Goal: Task Accomplishment & Management: Manage account settings

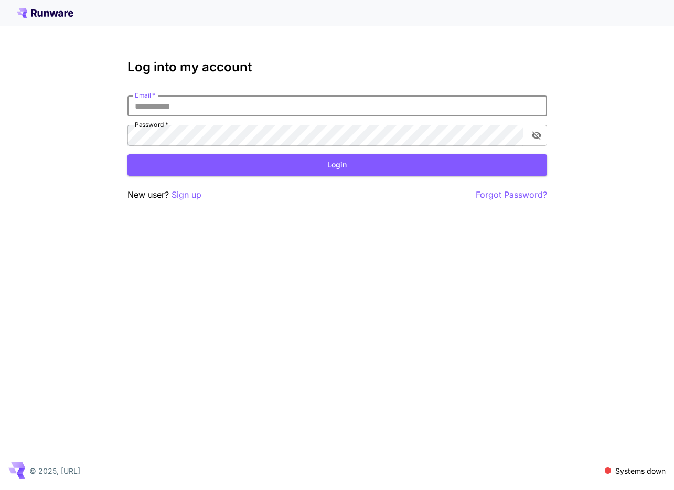
click at [232, 103] on input "Email   *" at bounding box center [337, 105] width 420 height 21
type input "**********"
click at [352, 175] on button "Login" at bounding box center [337, 165] width 420 height 22
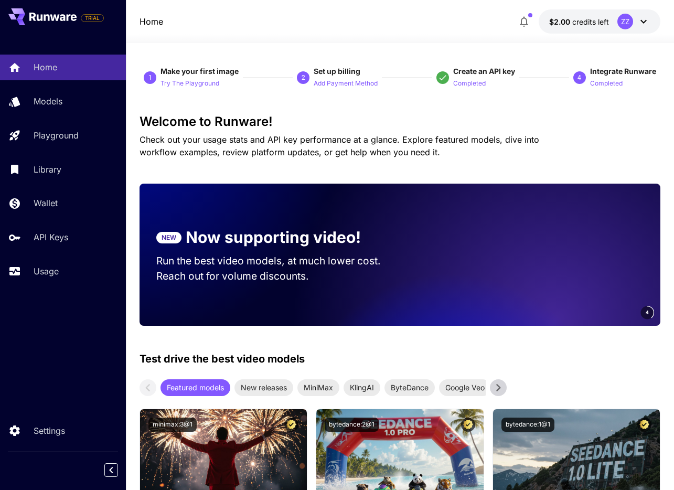
scroll to position [4, 0]
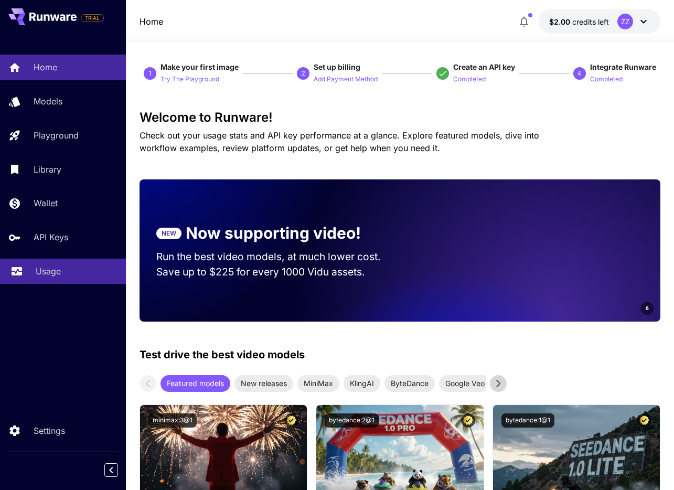
click at [52, 265] on p "Usage" at bounding box center [48, 271] width 25 height 13
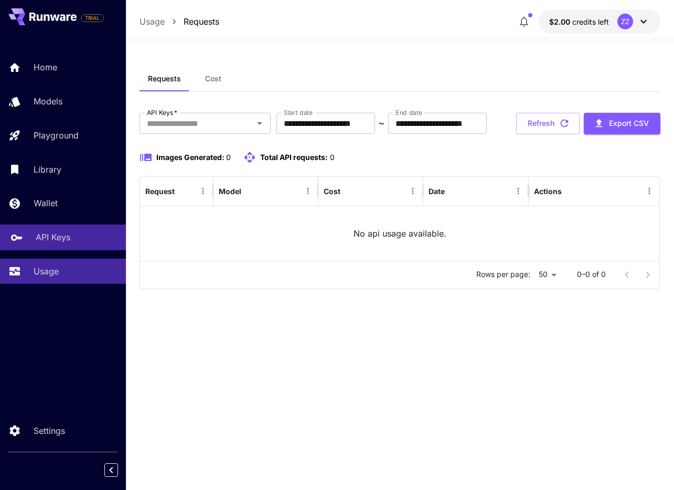
click at [39, 246] on link "API Keys" at bounding box center [63, 238] width 126 height 26
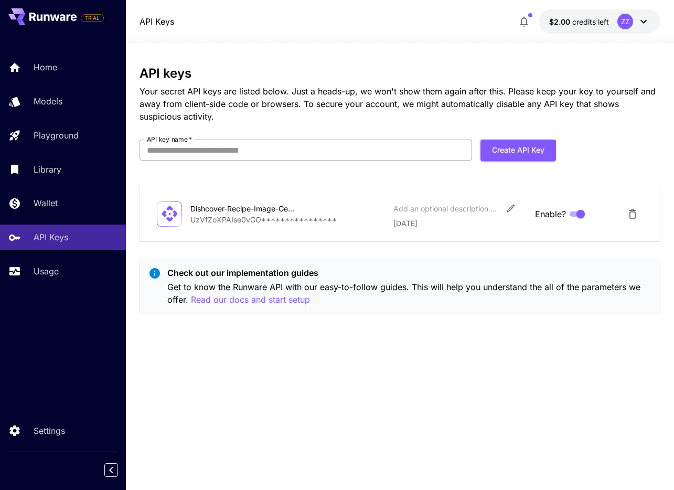
click at [272, 150] on input "API key name   *" at bounding box center [306, 150] width 333 height 21
type input "**********"
click at [520, 147] on button "Create API Key" at bounding box center [519, 151] width 76 height 22
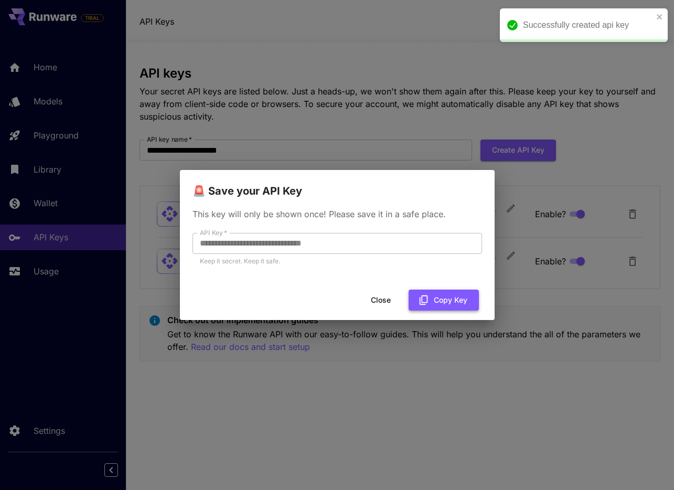
click at [432, 304] on button "Copy Key" at bounding box center [444, 301] width 70 height 22
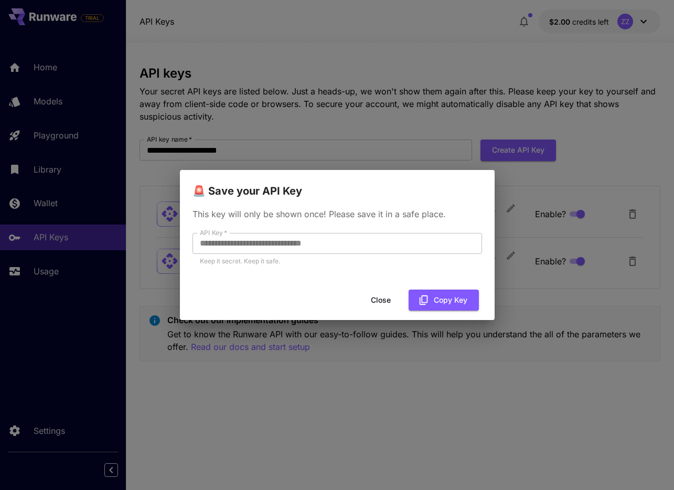
click at [380, 301] on button "Close" at bounding box center [380, 301] width 47 height 22
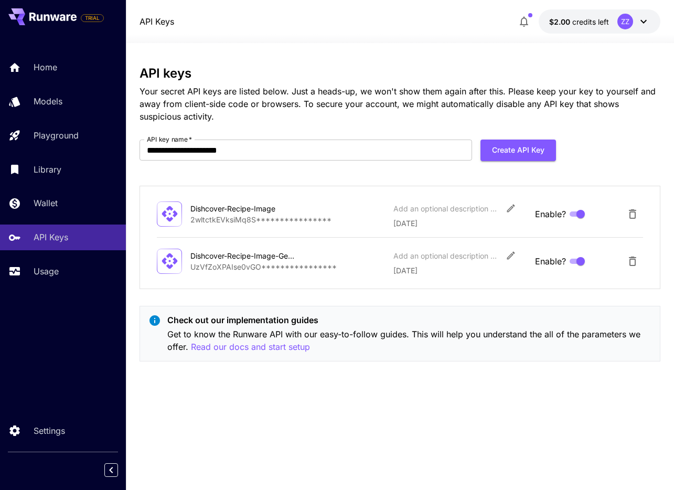
drag, startPoint x: 41, startPoint y: 73, endPoint x: 37, endPoint y: 87, distance: 14.9
click at [41, 73] on p "Home" at bounding box center [46, 67] width 24 height 13
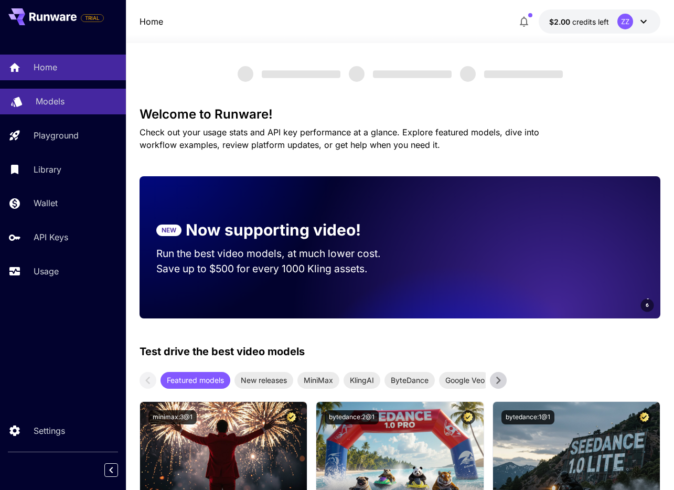
click at [37, 100] on p "Models" at bounding box center [50, 101] width 29 height 13
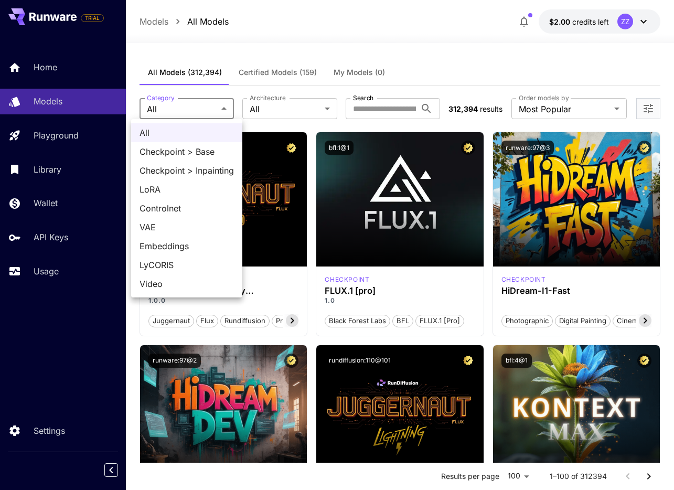
drag, startPoint x: 294, startPoint y: 58, endPoint x: 288, endPoint y: 63, distance: 7.5
click at [293, 58] on div at bounding box center [337, 245] width 674 height 490
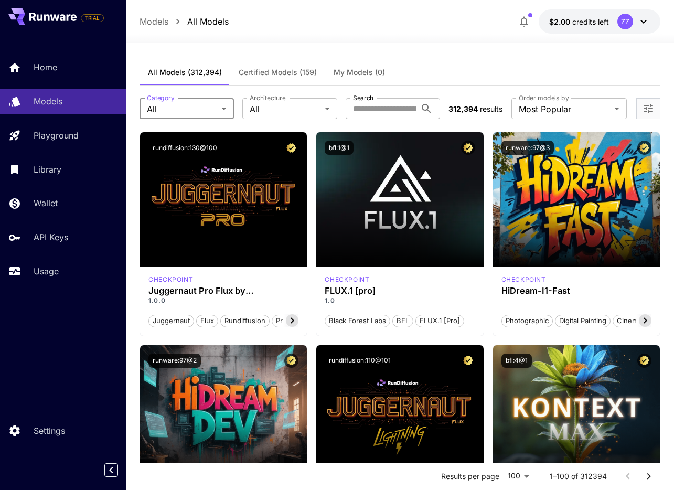
click at [288, 64] on div "All Checkpoint > Base Checkpoint > Inpainting LoRA Controlnet VAE Embeddings Ly…" at bounding box center [337, 245] width 674 height 490
click at [282, 69] on span "Certified Models (159)" at bounding box center [278, 72] width 78 height 9
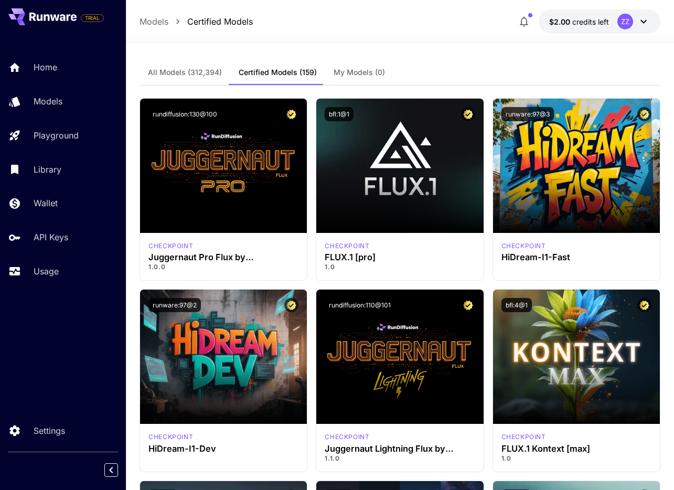
click at [63, 18] on icon at bounding box center [63, 17] width 6 height 7
click at [36, 25] on div "TRIAL" at bounding box center [63, 17] width 126 height 34
click at [39, 24] on button at bounding box center [42, 16] width 68 height 17
click at [40, 21] on button at bounding box center [42, 16] width 68 height 17
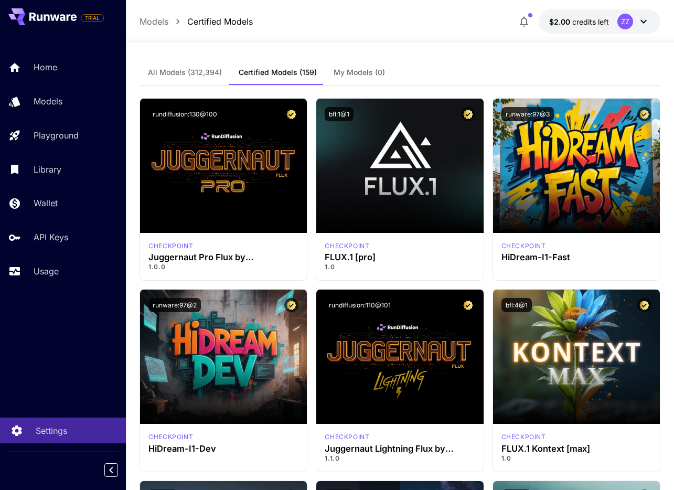
click at [50, 433] on p "Settings" at bounding box center [51, 430] width 31 height 13
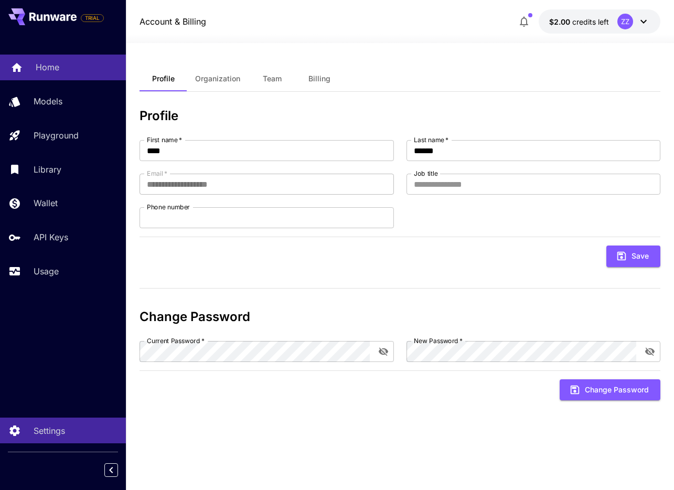
click at [54, 70] on p "Home" at bounding box center [48, 67] width 24 height 13
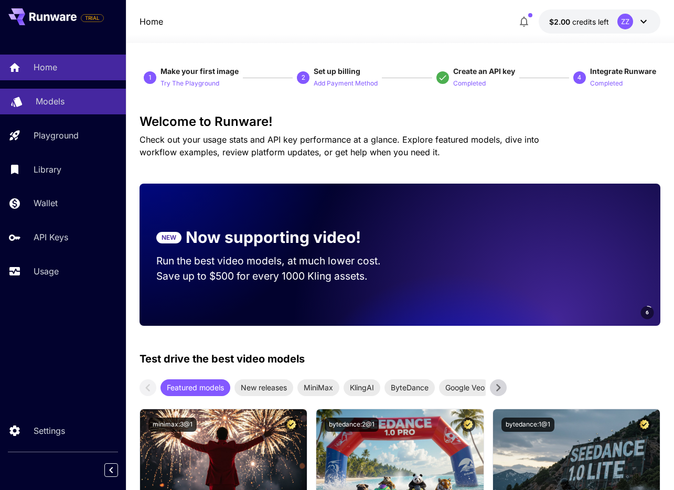
click at [48, 107] on p "Models" at bounding box center [50, 101] width 29 height 13
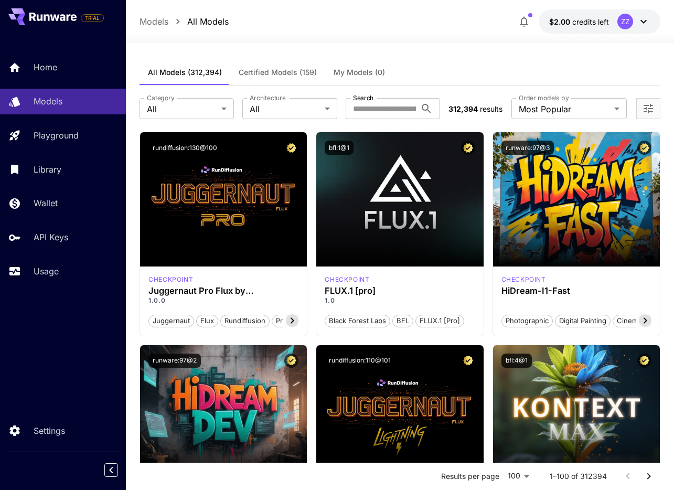
click at [46, 81] on div "Home Models Playground Library Wallet API Keys Usage" at bounding box center [63, 169] width 126 height 229
click at [58, 67] on div "Home" at bounding box center [77, 67] width 82 height 13
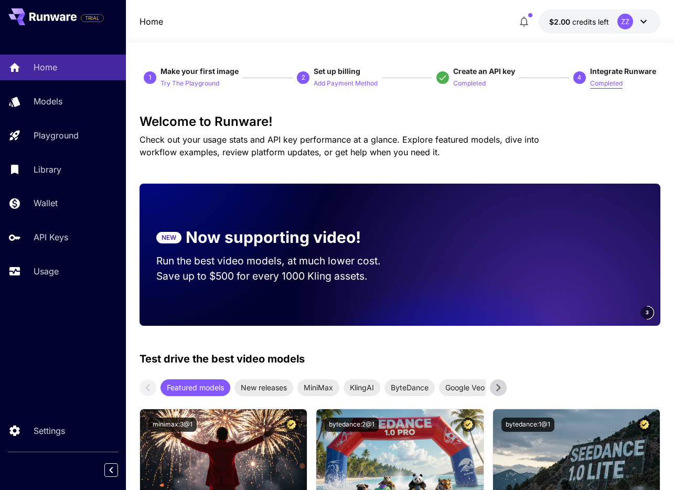
click at [613, 83] on p "Completed" at bounding box center [606, 84] width 33 height 10
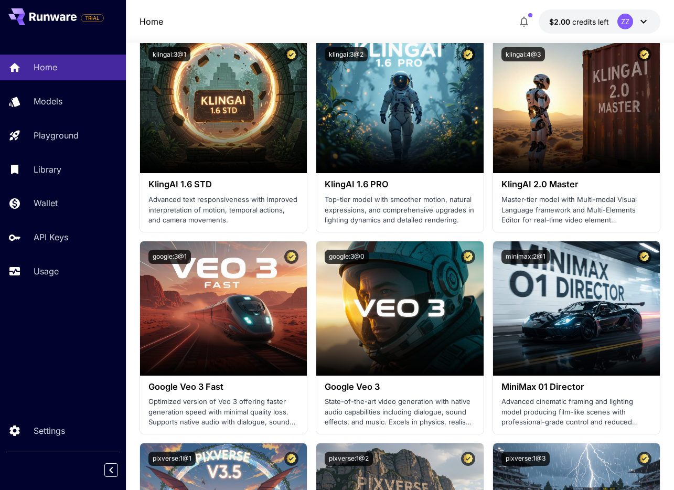
scroll to position [777, 0]
